Goal: Find specific page/section: Find specific page/section

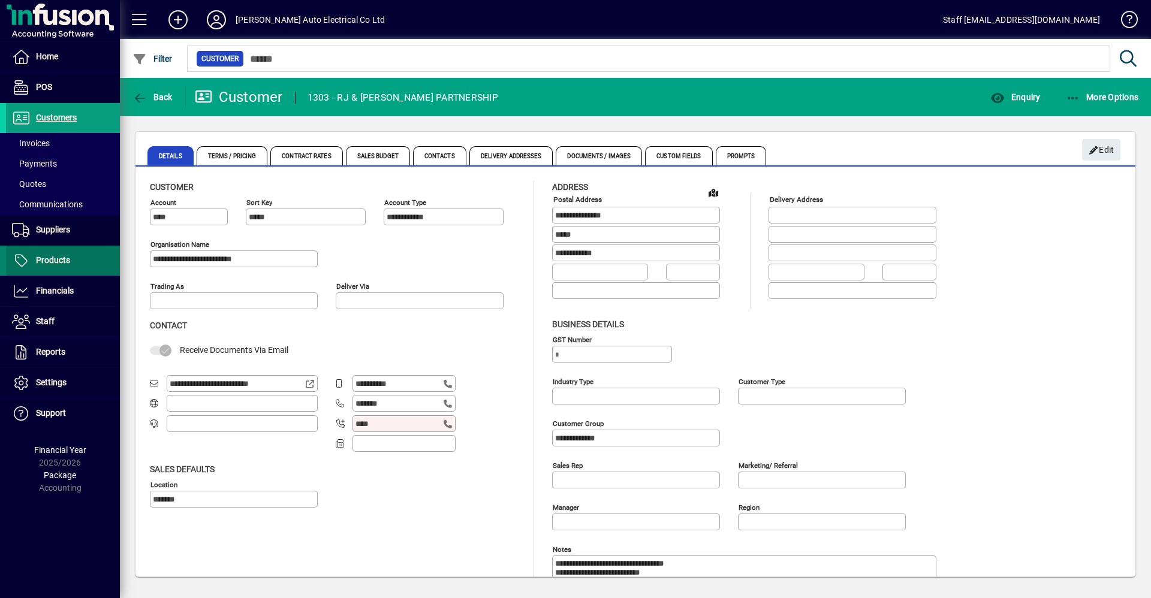
click at [79, 266] on span at bounding box center [63, 260] width 114 height 29
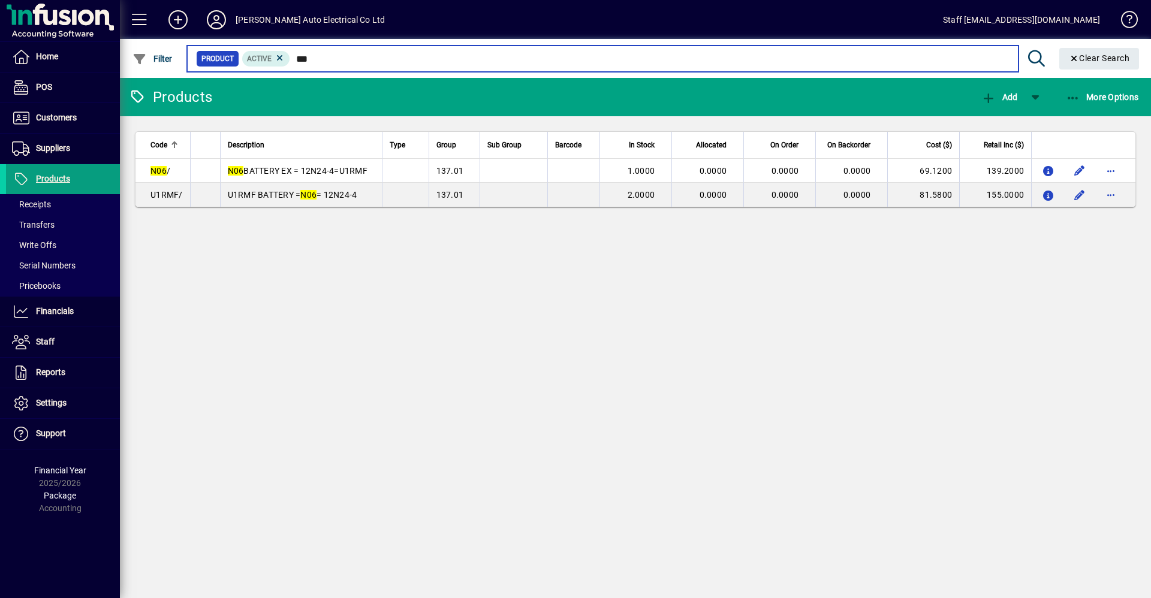
type input "***"
